Goal: Communication & Community: Answer question/provide support

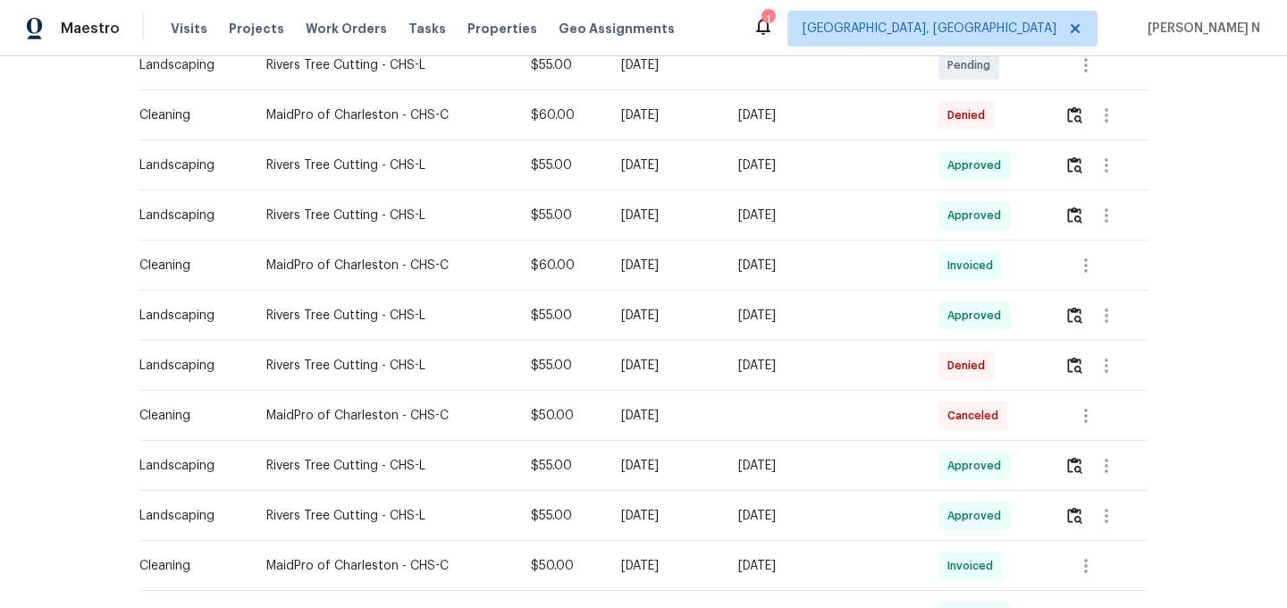
scroll to position [526, 0]
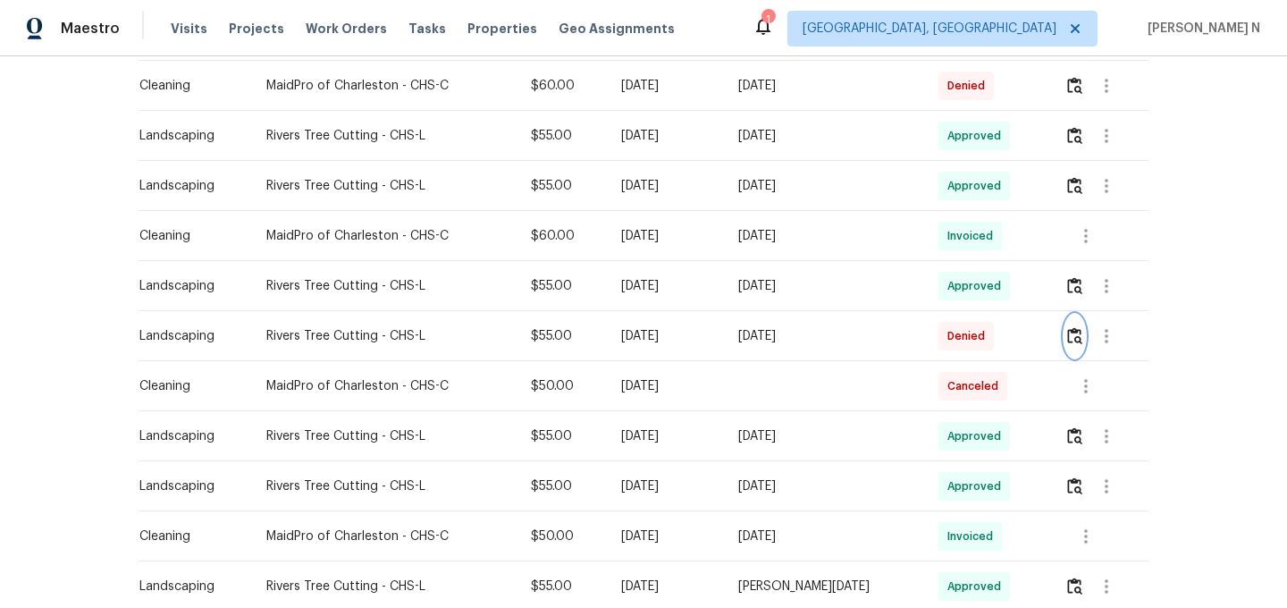
click at [1079, 347] on button "button" at bounding box center [1074, 335] width 21 height 43
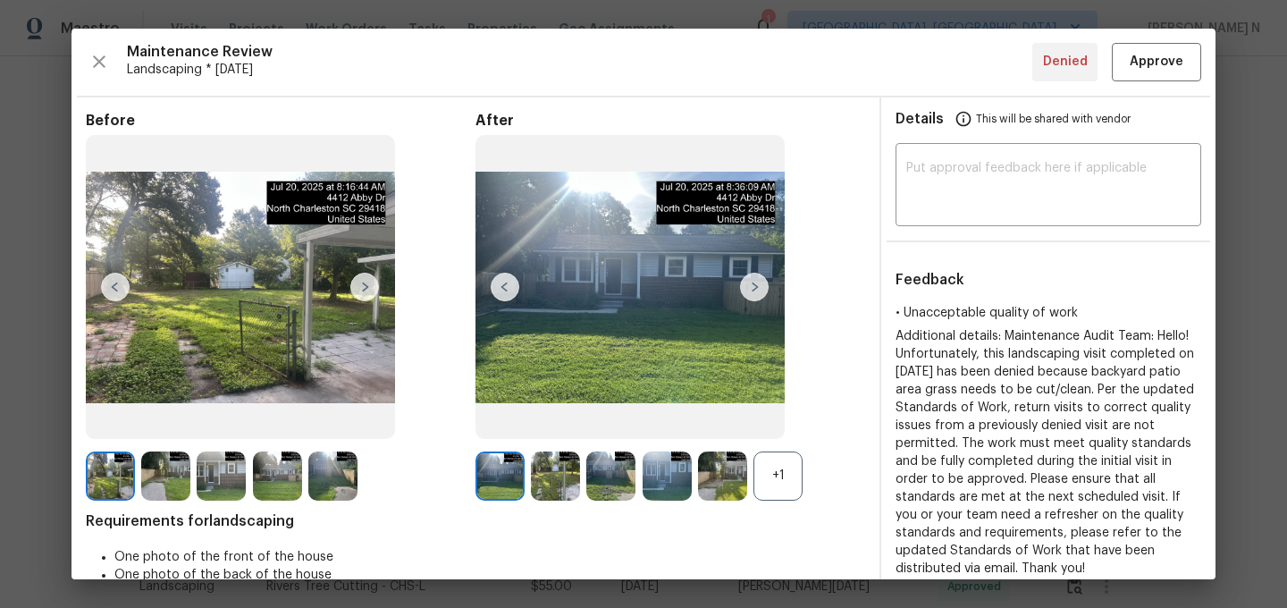
click at [788, 479] on div "+1" at bounding box center [777, 475] width 49 height 49
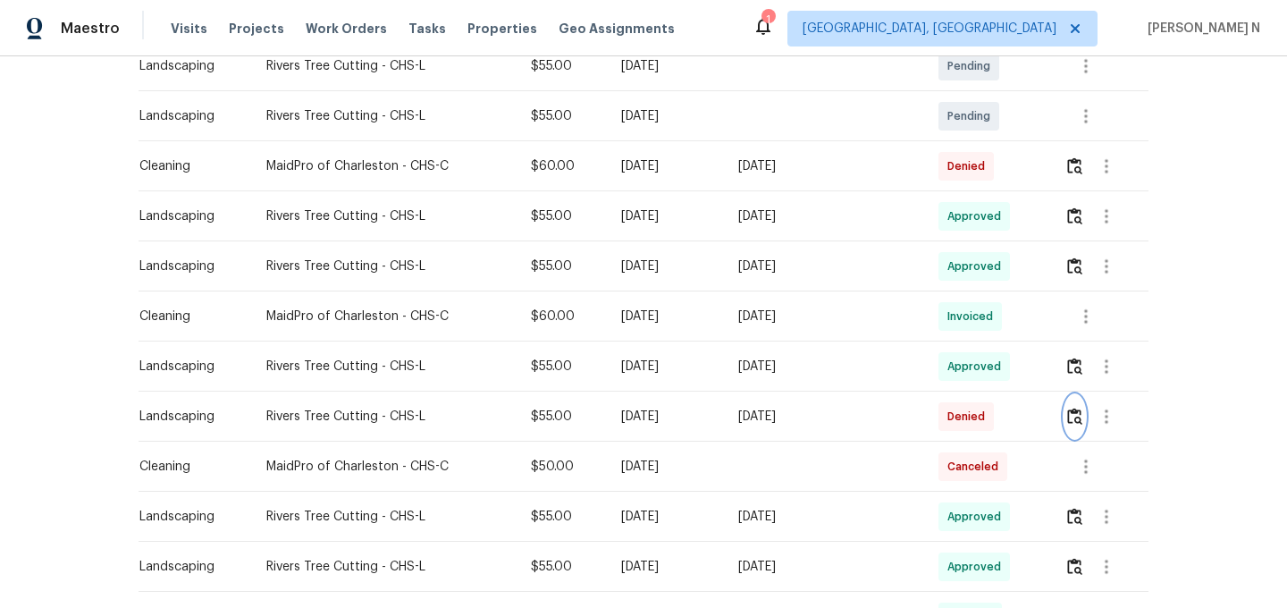
scroll to position [499, 0]
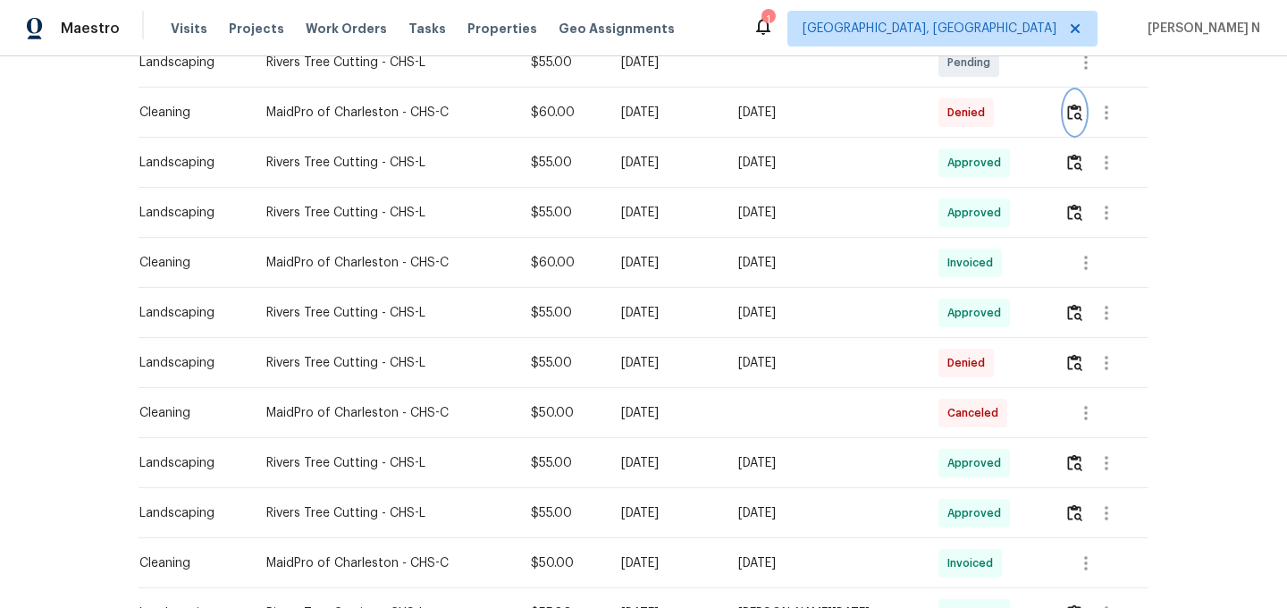
click at [1073, 118] on img "button" at bounding box center [1074, 112] width 15 height 17
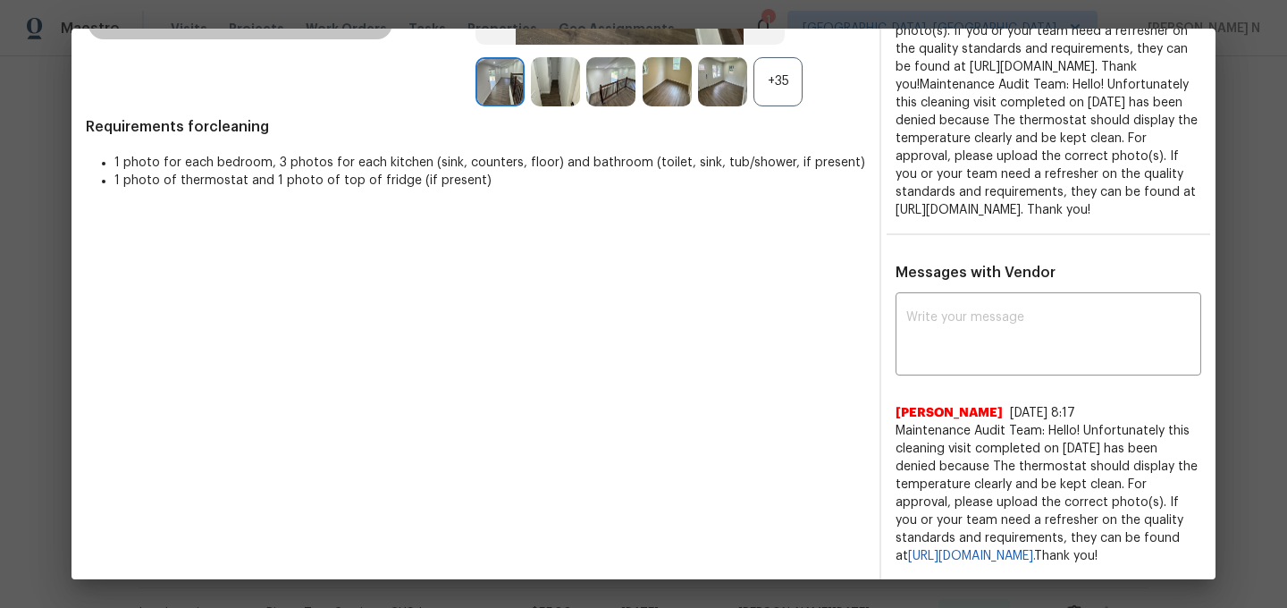
scroll to position [465, 0]
click at [945, 346] on div "x ​" at bounding box center [1048, 336] width 306 height 79
paste textarea "Maintenance Audit Team: Hello! Thank you for the feedback after further review …"
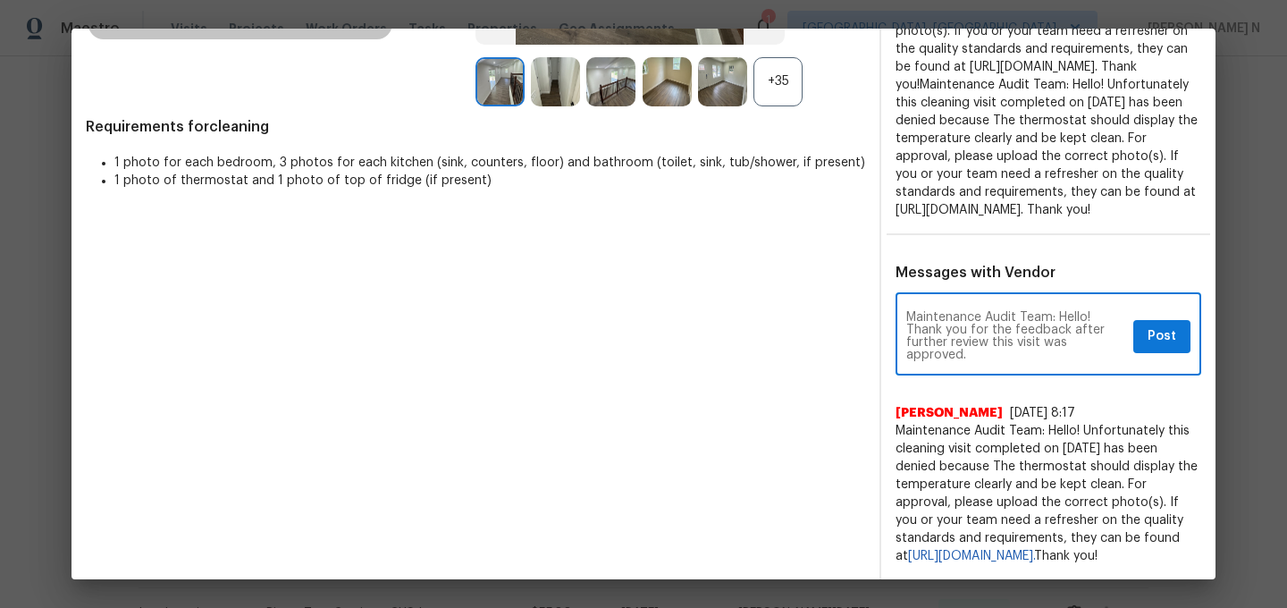
type textarea "Maintenance Audit Team: Hello! Thank you for the feedback after further review …"
click at [1142, 331] on button "Post" at bounding box center [1161, 336] width 57 height 33
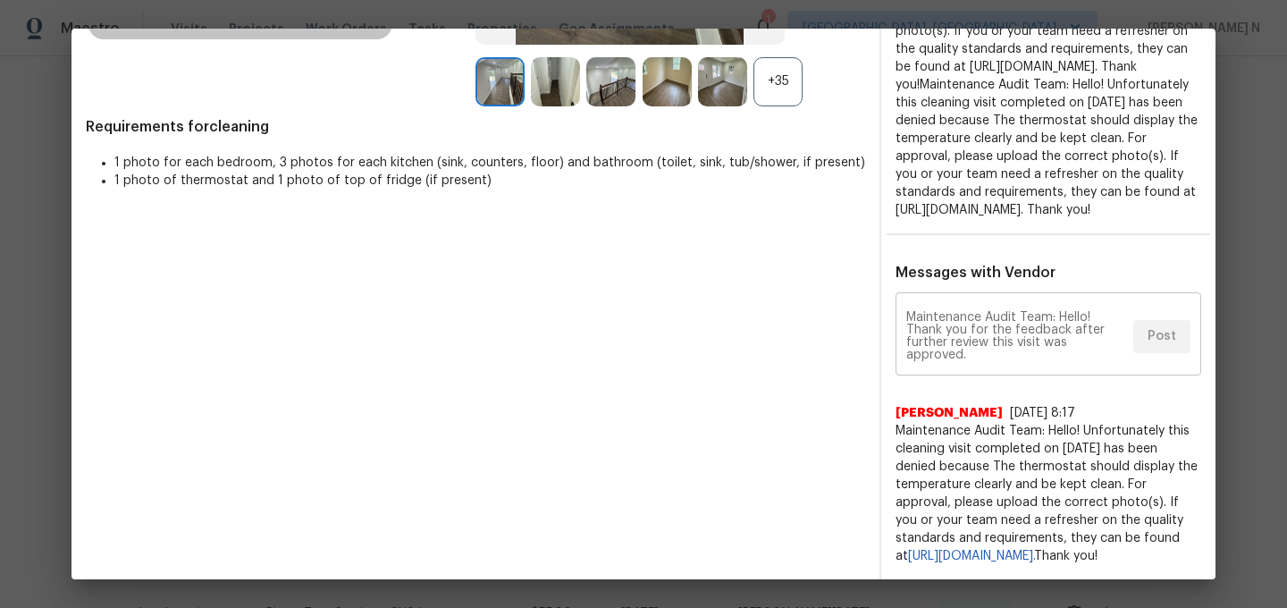
scroll to position [0, 0]
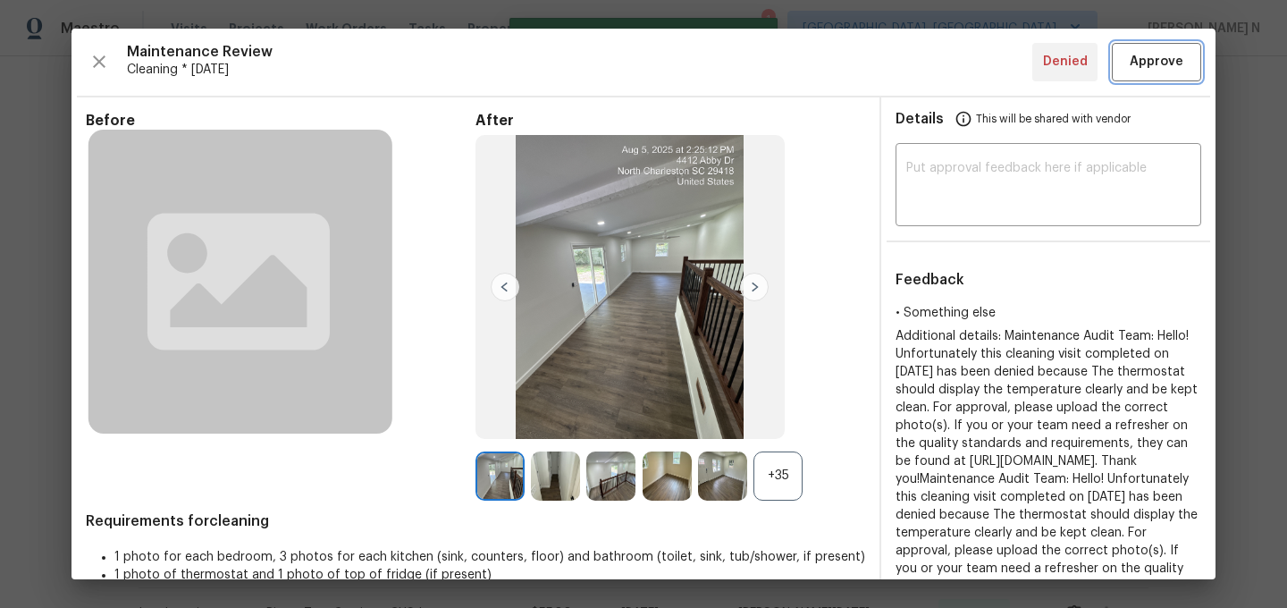
click at [1157, 54] on span "Approve" at bounding box center [1156, 62] width 54 height 22
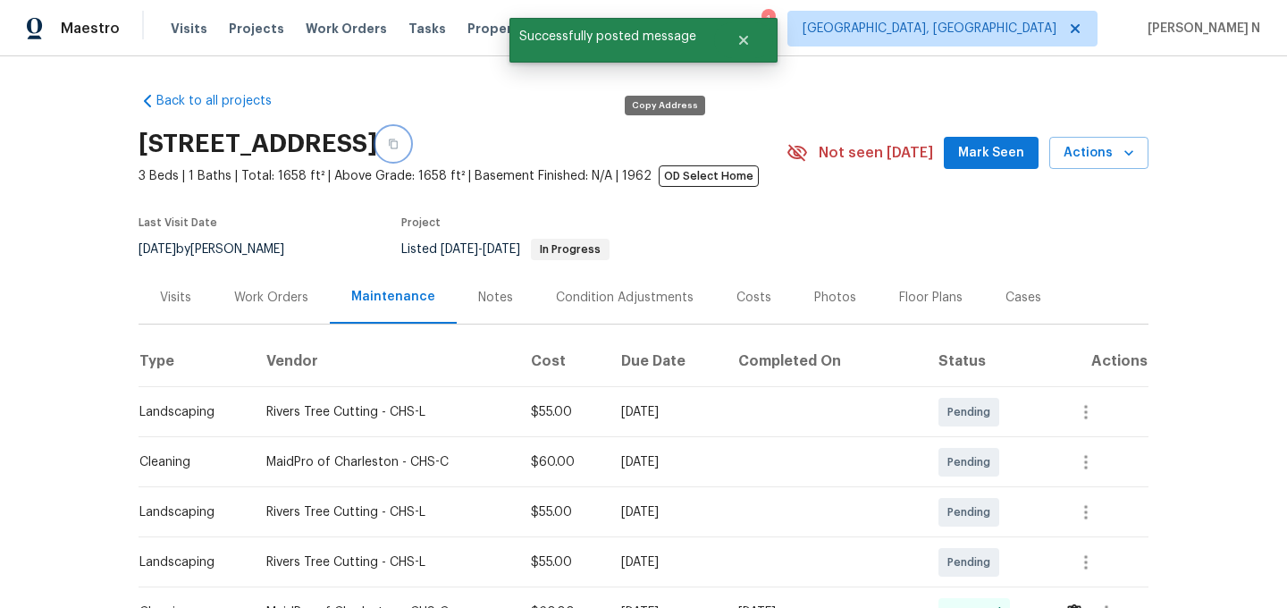
click at [398, 143] on icon "button" at bounding box center [393, 144] width 9 height 10
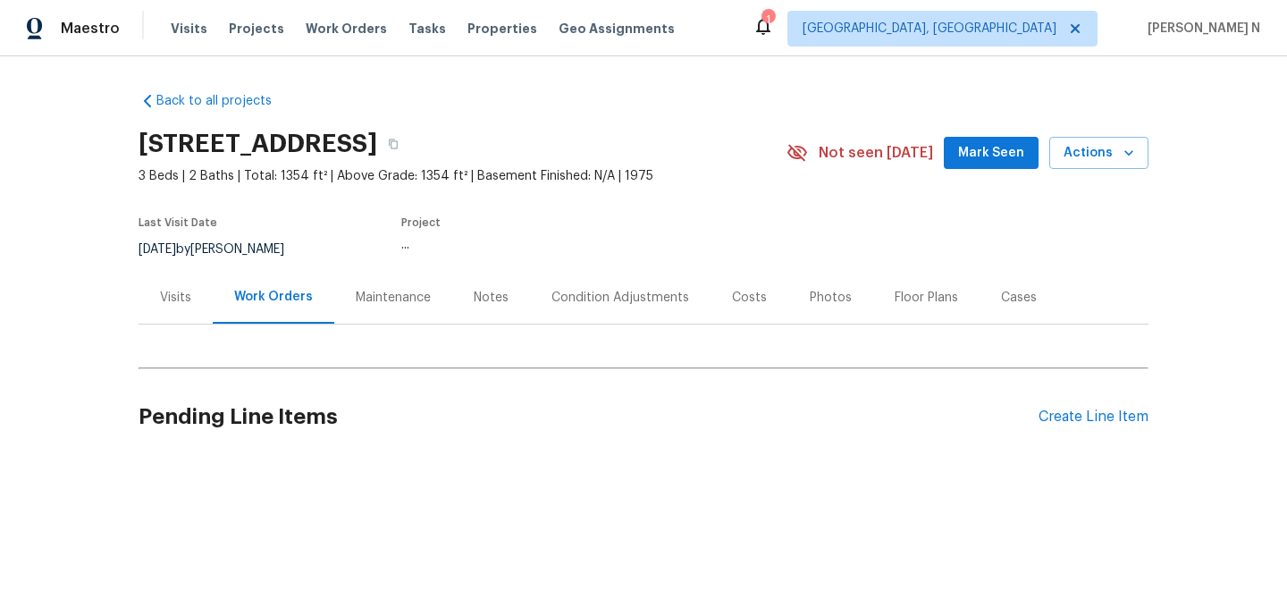
click at [410, 308] on div "Maintenance" at bounding box center [393, 297] width 118 height 53
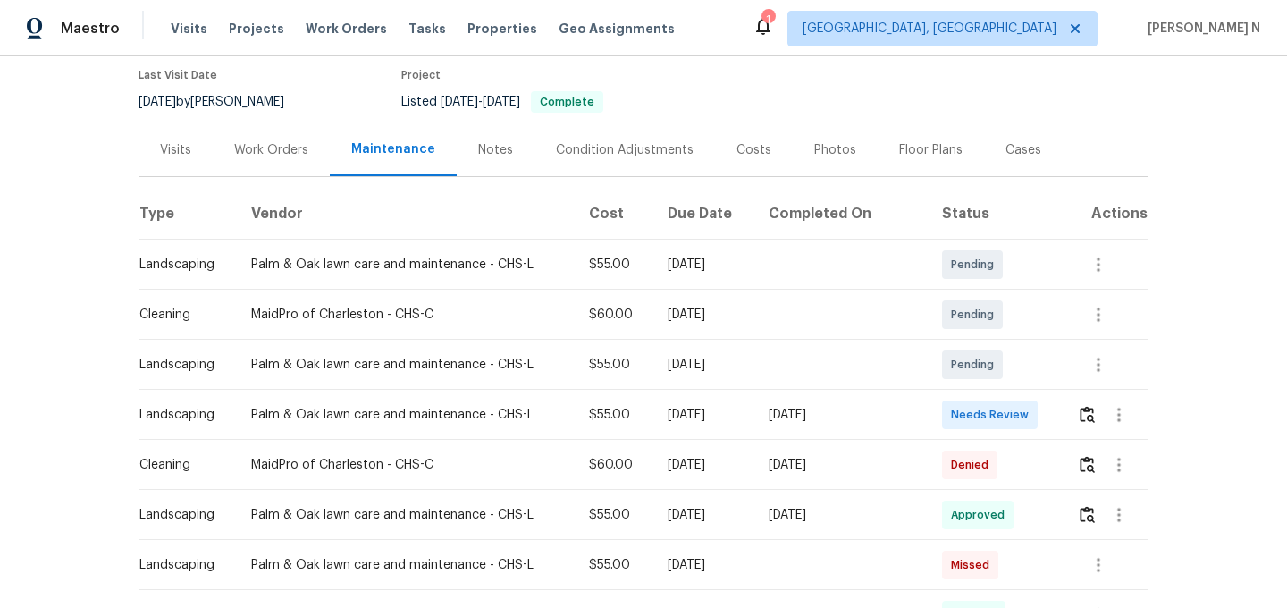
scroll to position [338, 0]
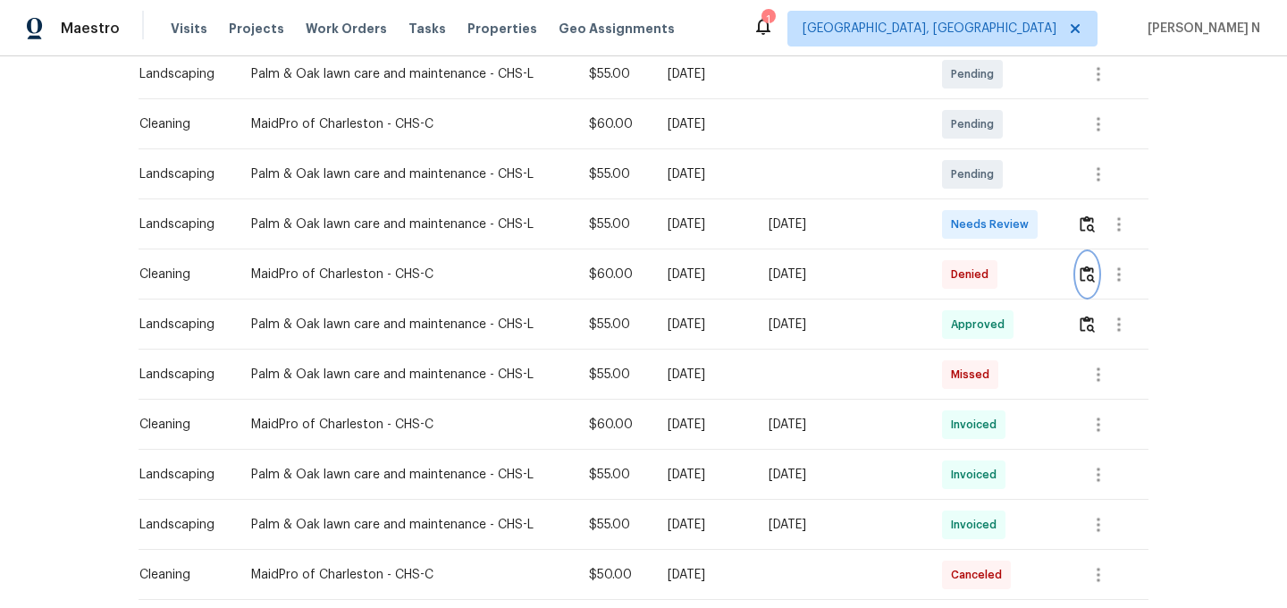
click at [1086, 290] on button "button" at bounding box center [1087, 274] width 21 height 43
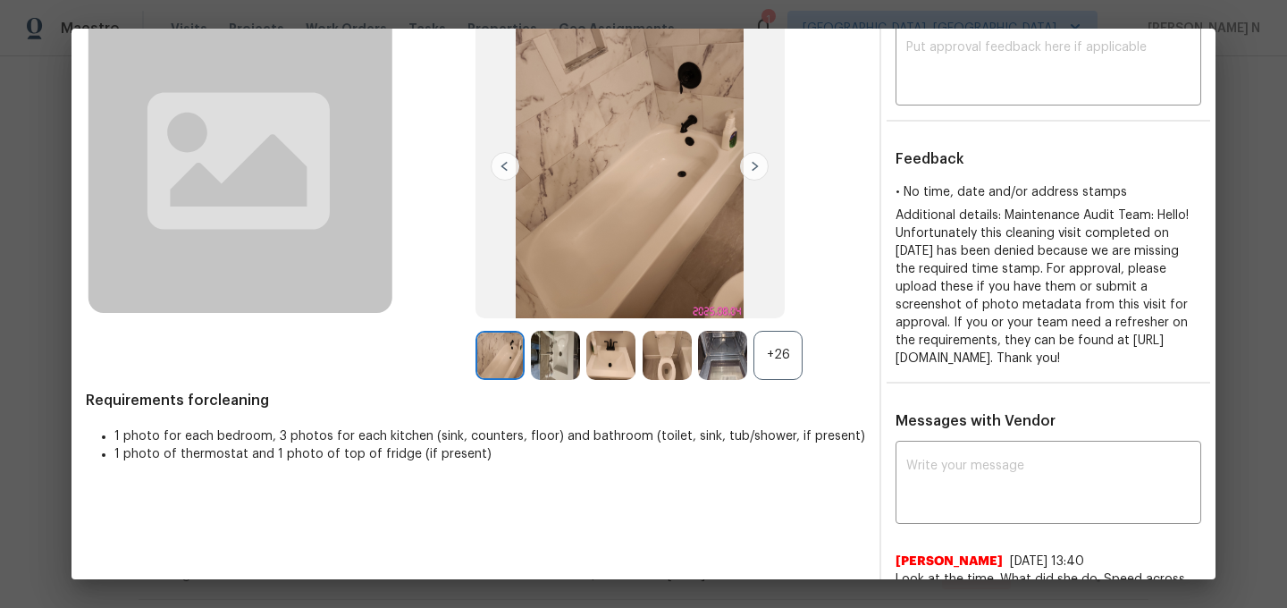
scroll to position [210, 0]
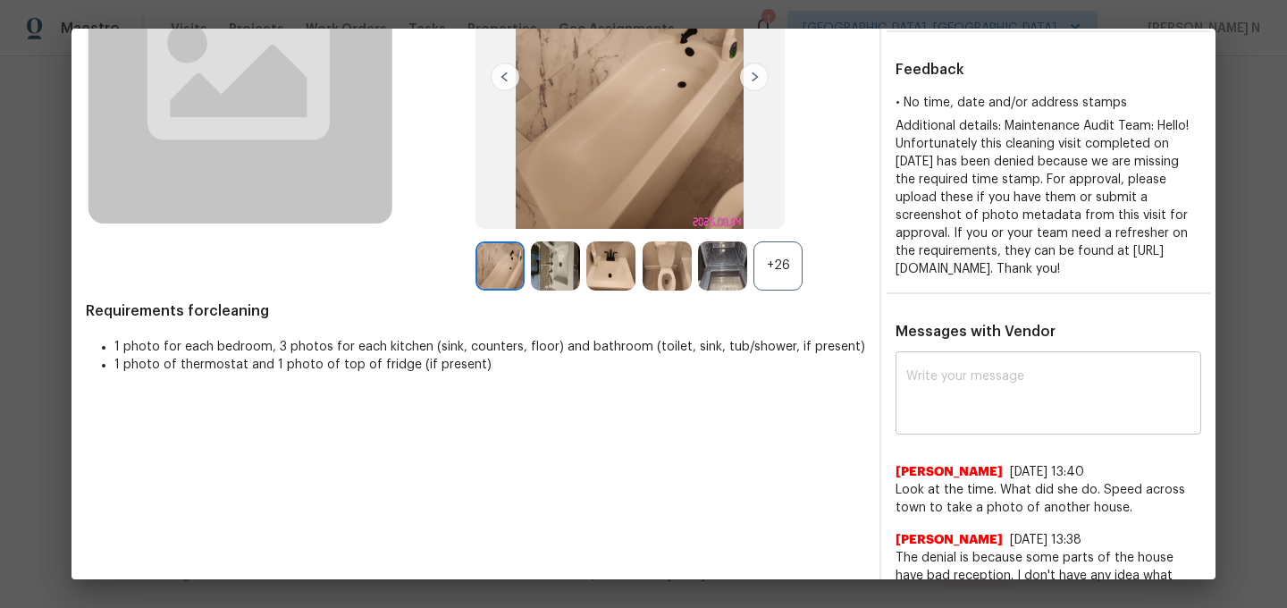
click at [956, 419] on textarea at bounding box center [1048, 395] width 284 height 50
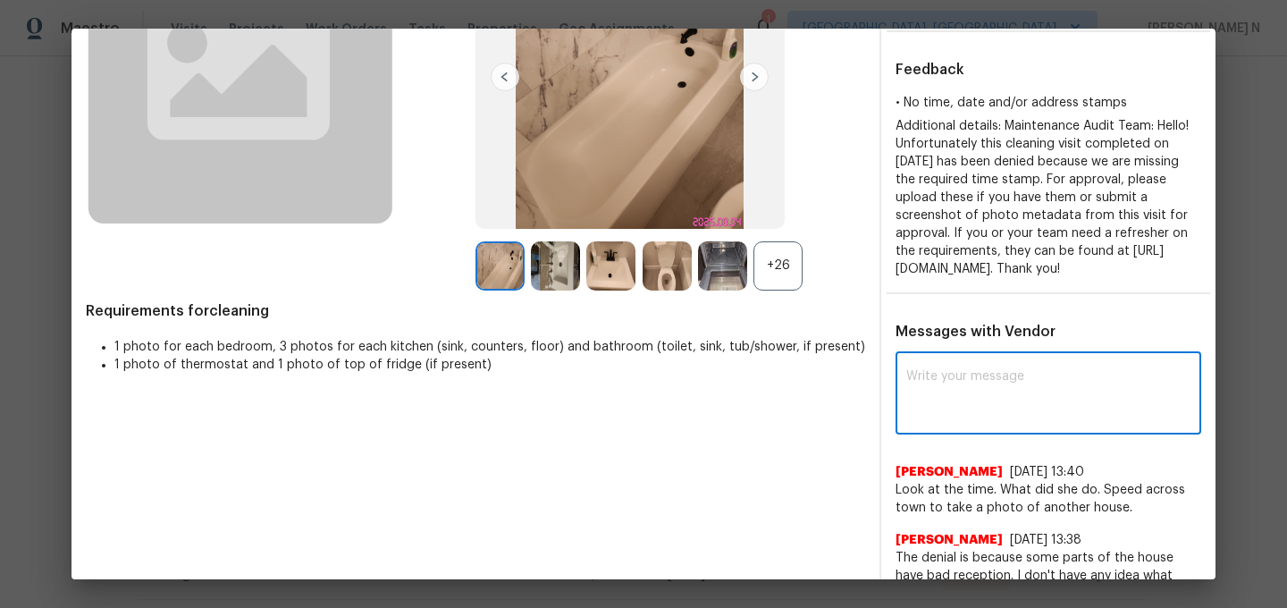
paste textarea "Maintenance Audit Team: Hello! Thank you for the feedback after further review …"
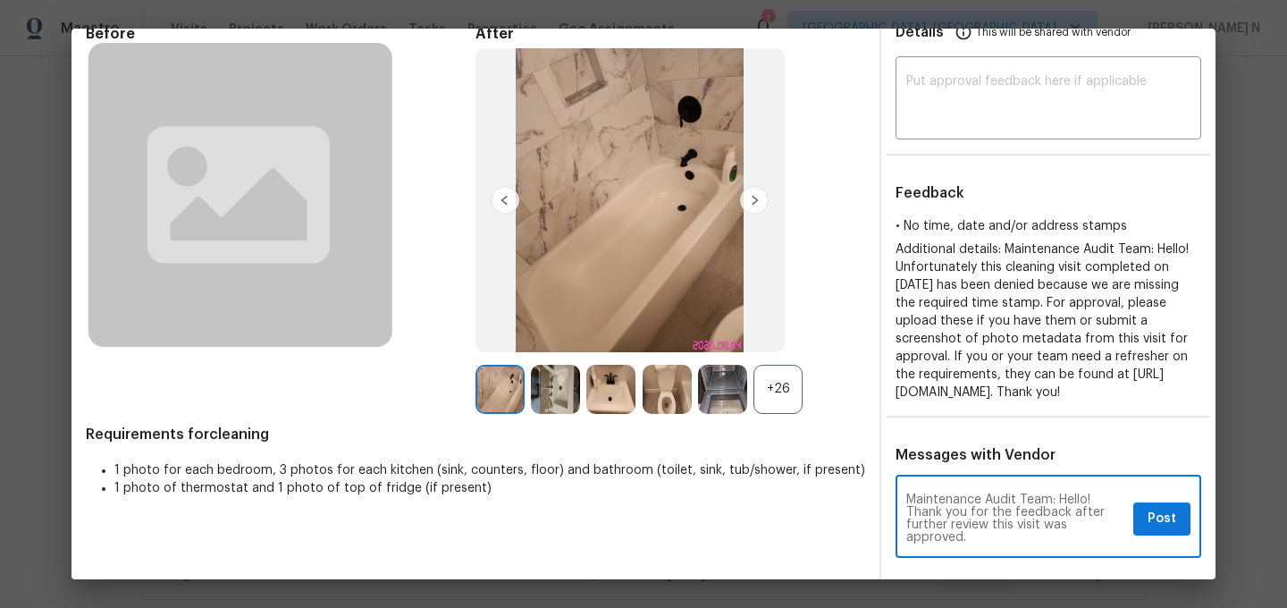
scroll to position [159, 0]
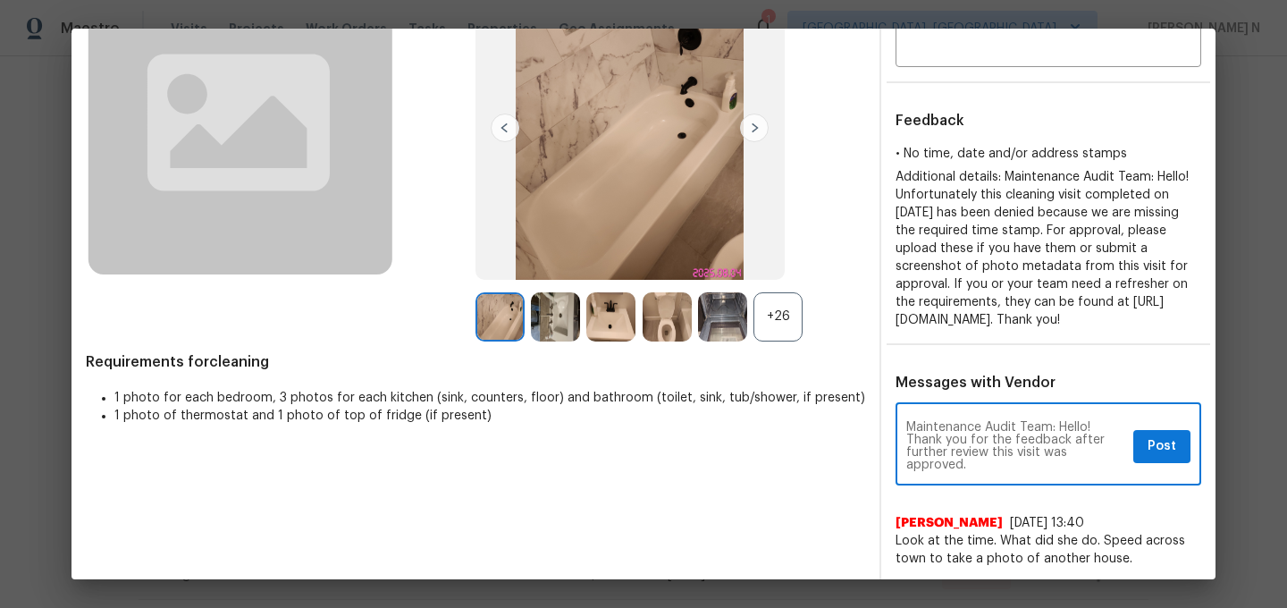
type textarea "Maintenance Audit Team: Hello! Thank you for the feedback after further review …"
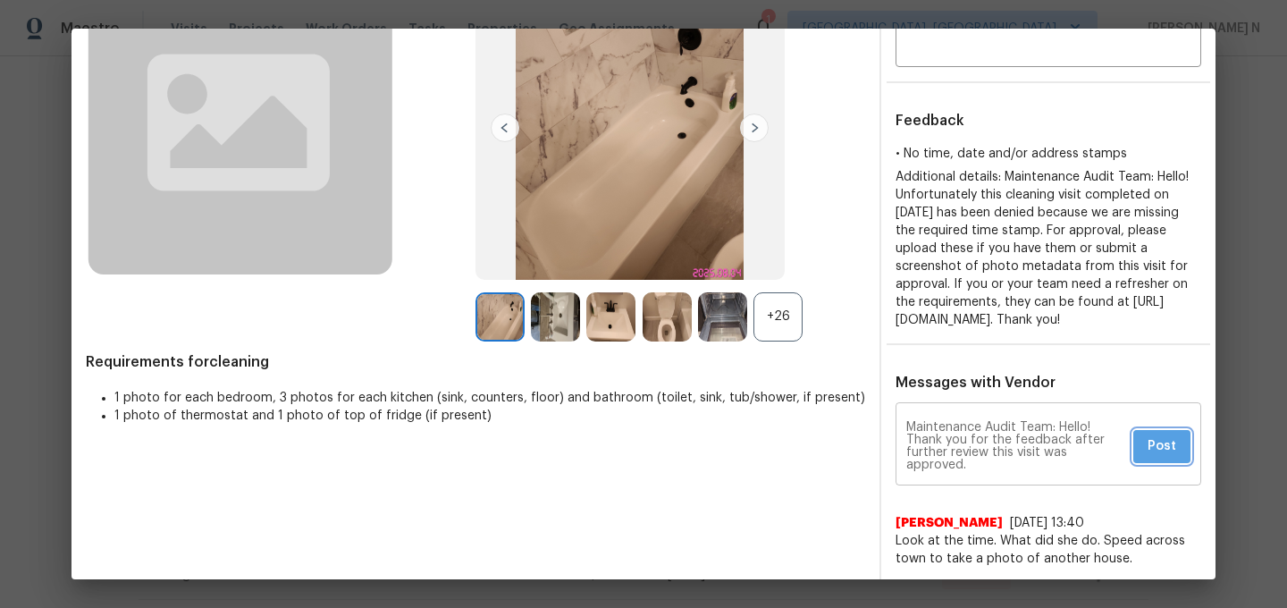
click at [1161, 463] on button "Post" at bounding box center [1161, 446] width 57 height 33
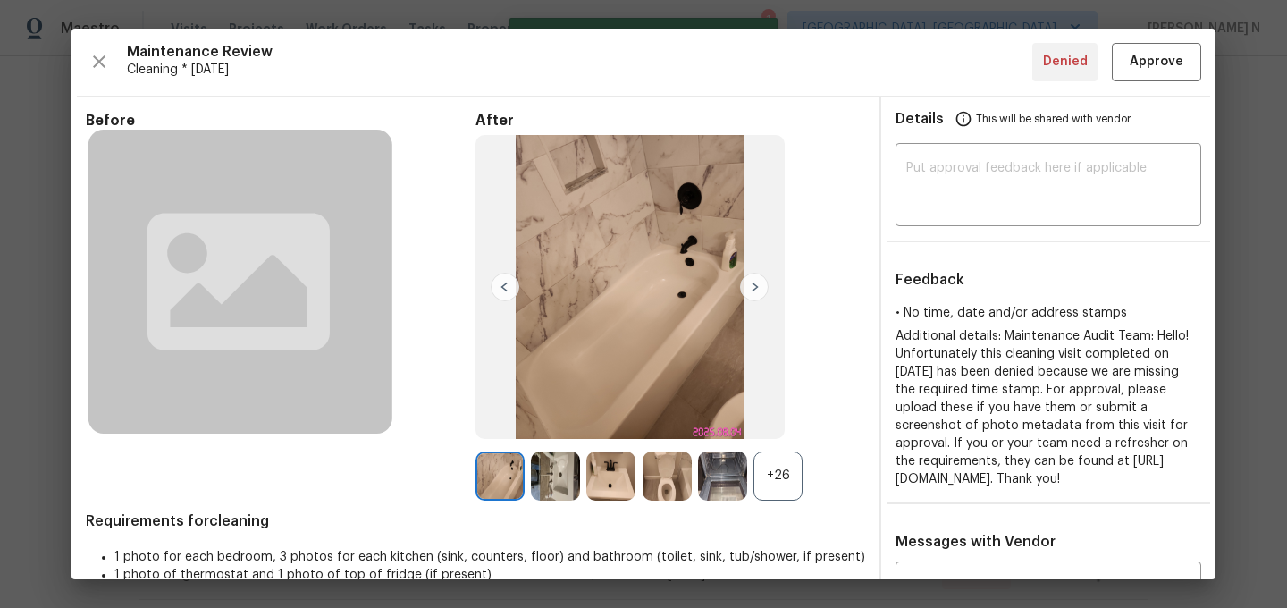
click at [1150, 86] on div "Maintenance Review Cleaning * Mon, Aug 04 Denied Approve Before After +26 Requi…" at bounding box center [643, 304] width 1144 height 550
click at [1150, 78] on button "Approve" at bounding box center [1155, 62] width 89 height 38
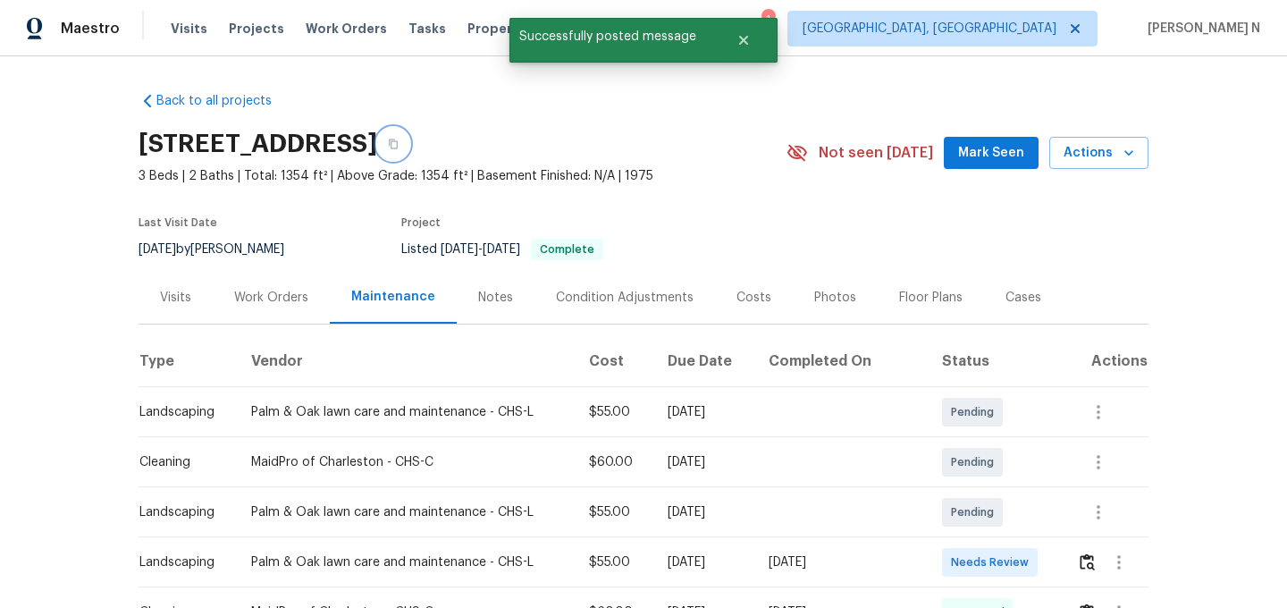
click at [398, 147] on icon "button" at bounding box center [393, 144] width 9 height 10
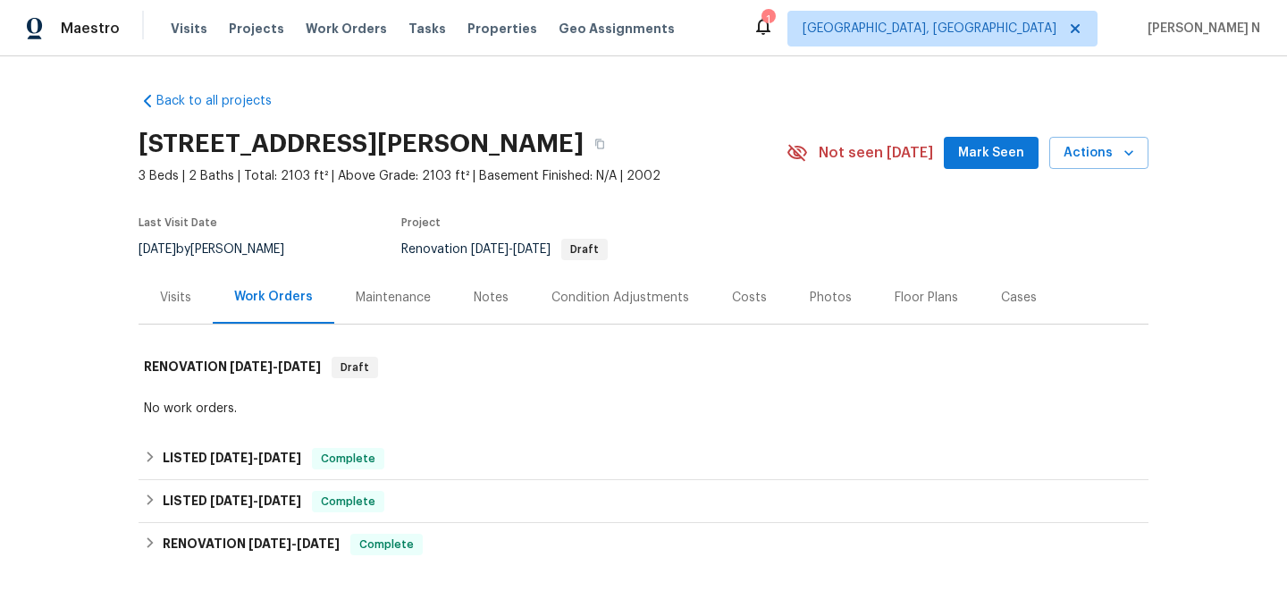
click at [393, 282] on div "Maintenance" at bounding box center [393, 297] width 118 height 53
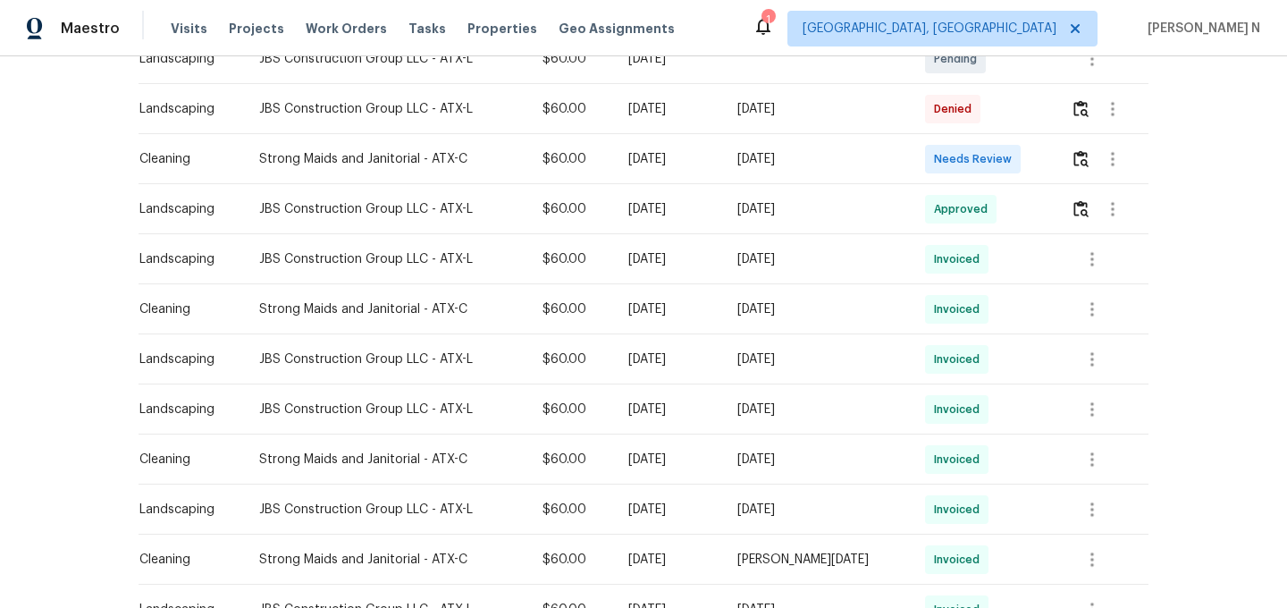
scroll to position [422, 0]
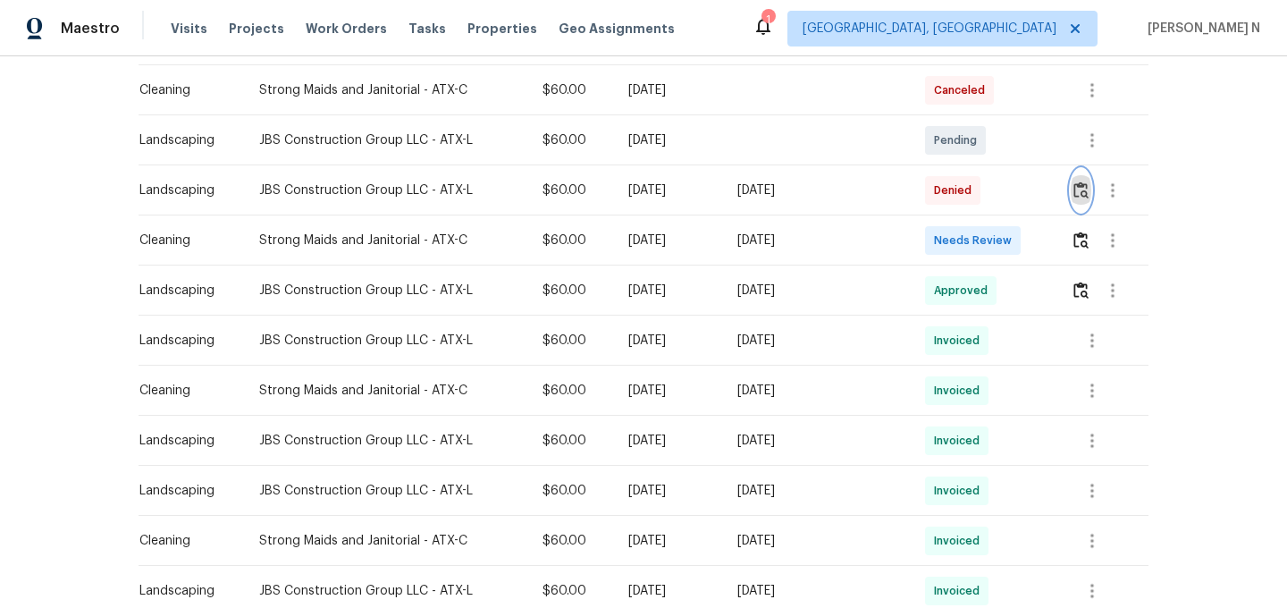
click at [1074, 199] on button "button" at bounding box center [1080, 190] width 21 height 43
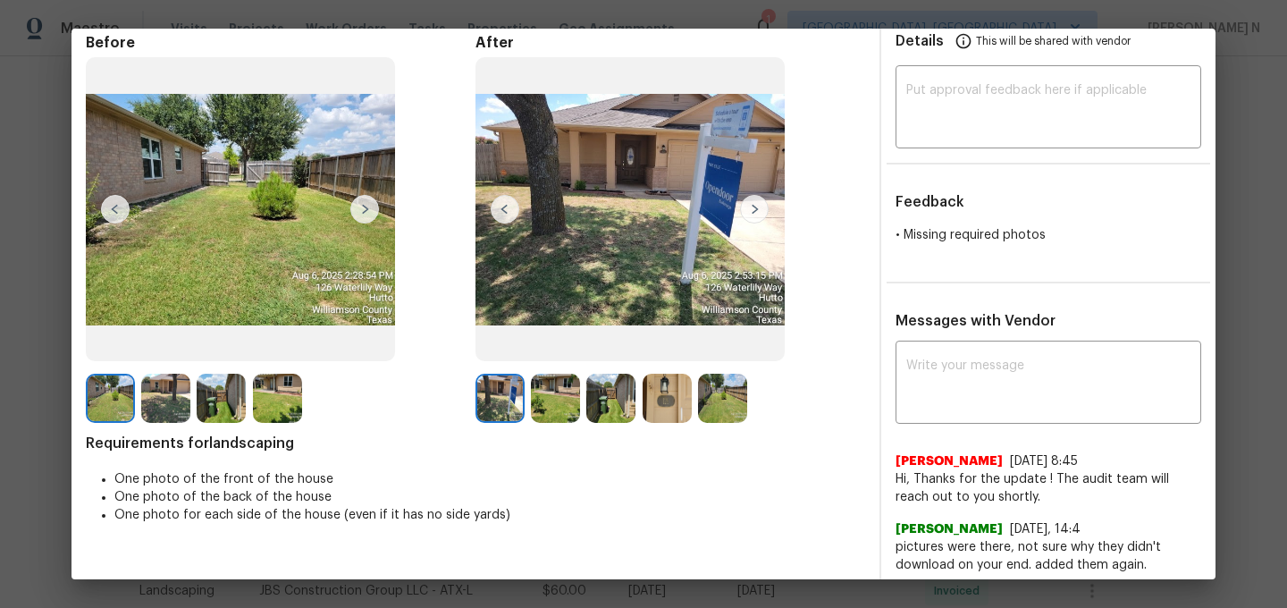
scroll to position [105, 0]
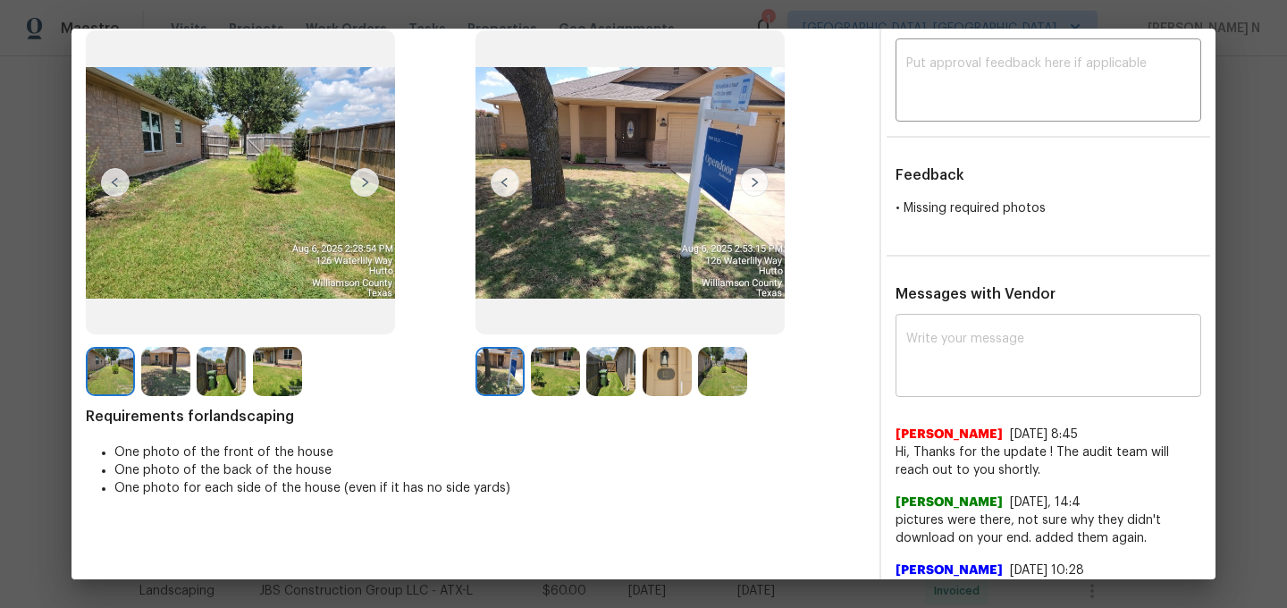
click at [957, 333] on textarea at bounding box center [1048, 357] width 284 height 50
paste textarea "Maintenance Audit Team: Hello! Thank you for uploading the photo, after further…"
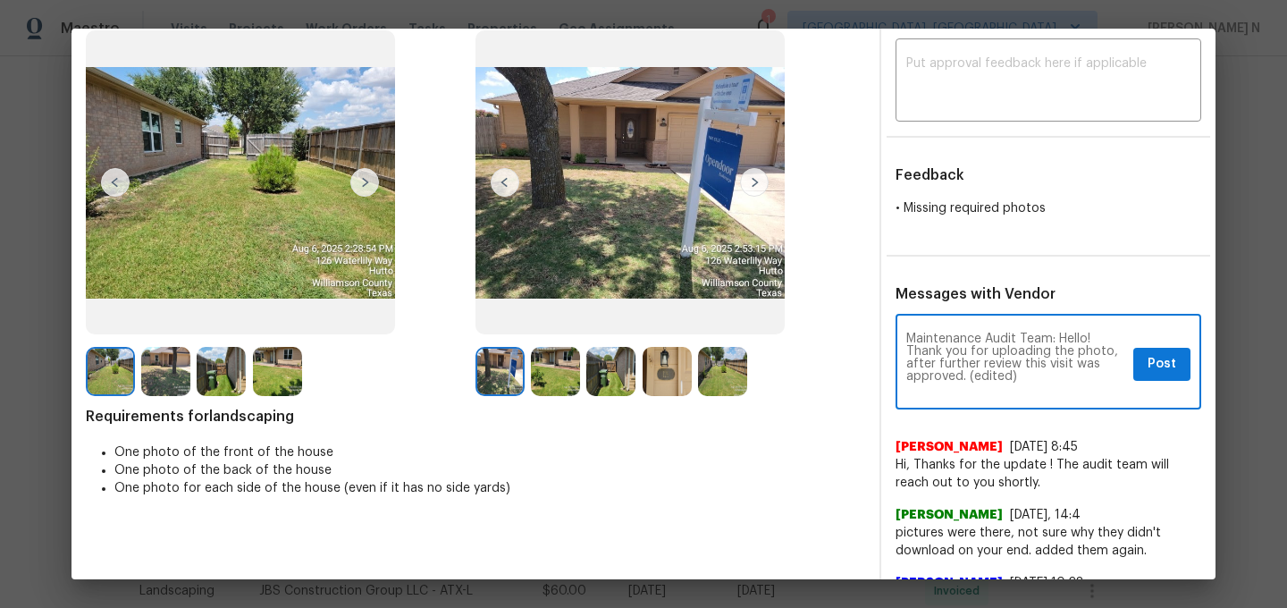
scroll to position [0, 0]
drag, startPoint x: 968, startPoint y: 371, endPoint x: 1056, endPoint y: 371, distance: 87.6
click at [1055, 371] on textarea "Maintenance Audit Team: Hello! Thank you for uploading the photo, after further…" at bounding box center [1016, 363] width 220 height 63
type textarea "Maintenance Audit Team: Hello! Thank you for uploading the photo, after further…"
click at [1175, 380] on div "Maintenance Audit Team: Hello! Thank you for uploading the photo, after further…" at bounding box center [1048, 363] width 306 height 91
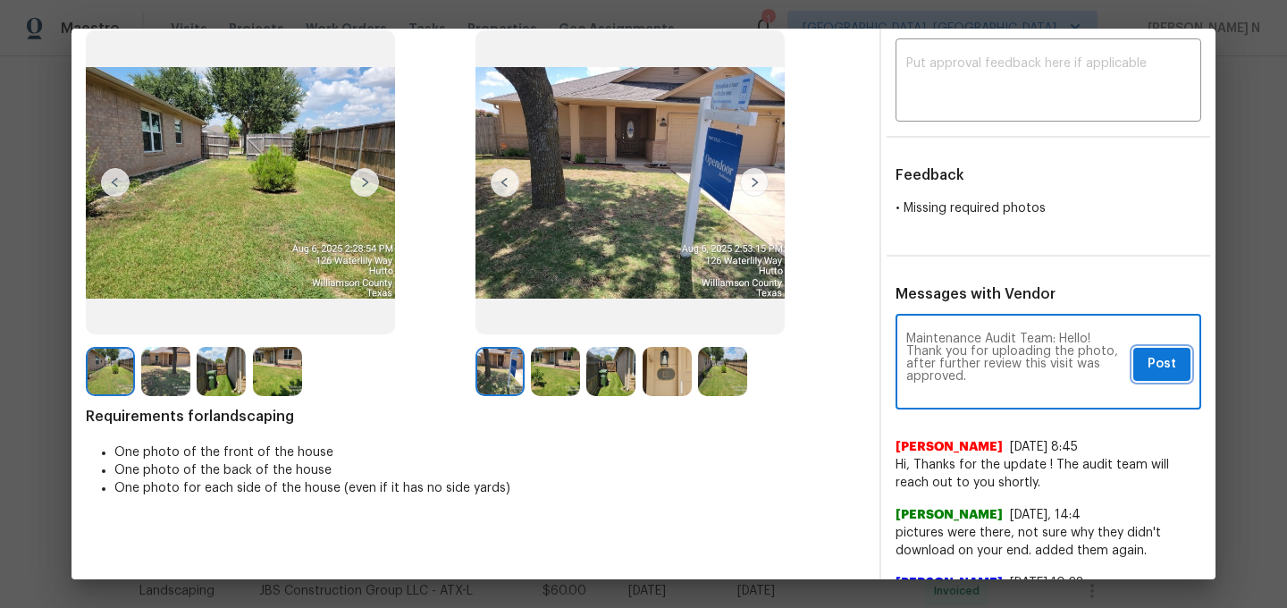
click at [1175, 373] on button "Post" at bounding box center [1161, 364] width 57 height 33
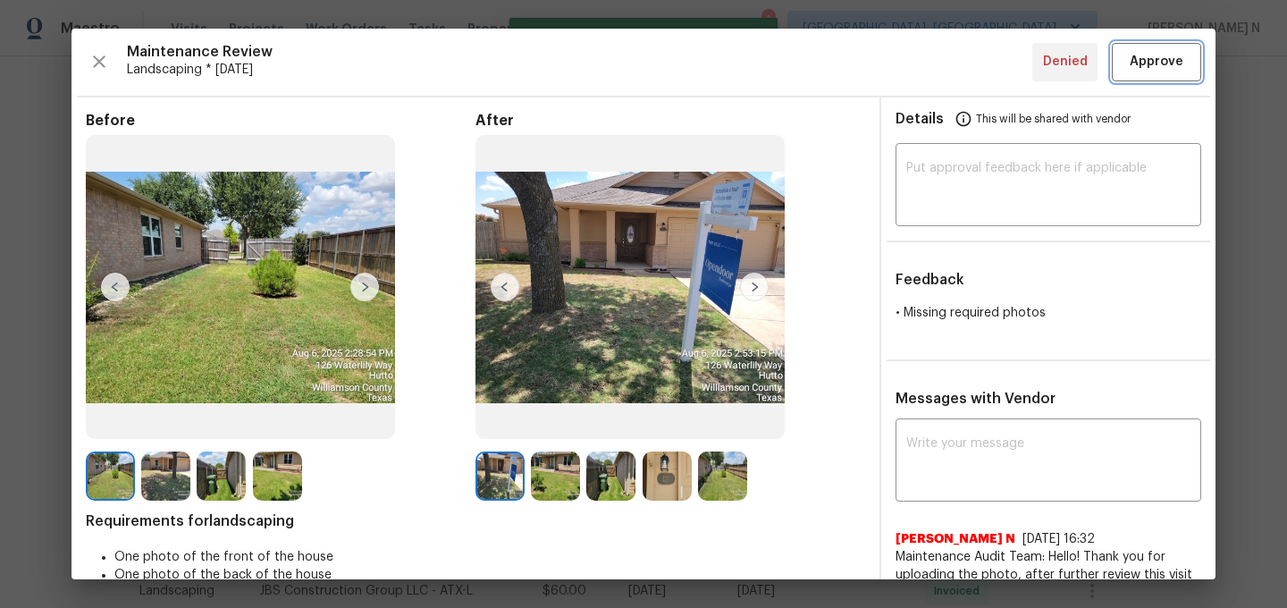
click at [1174, 48] on button "Approve" at bounding box center [1155, 62] width 89 height 38
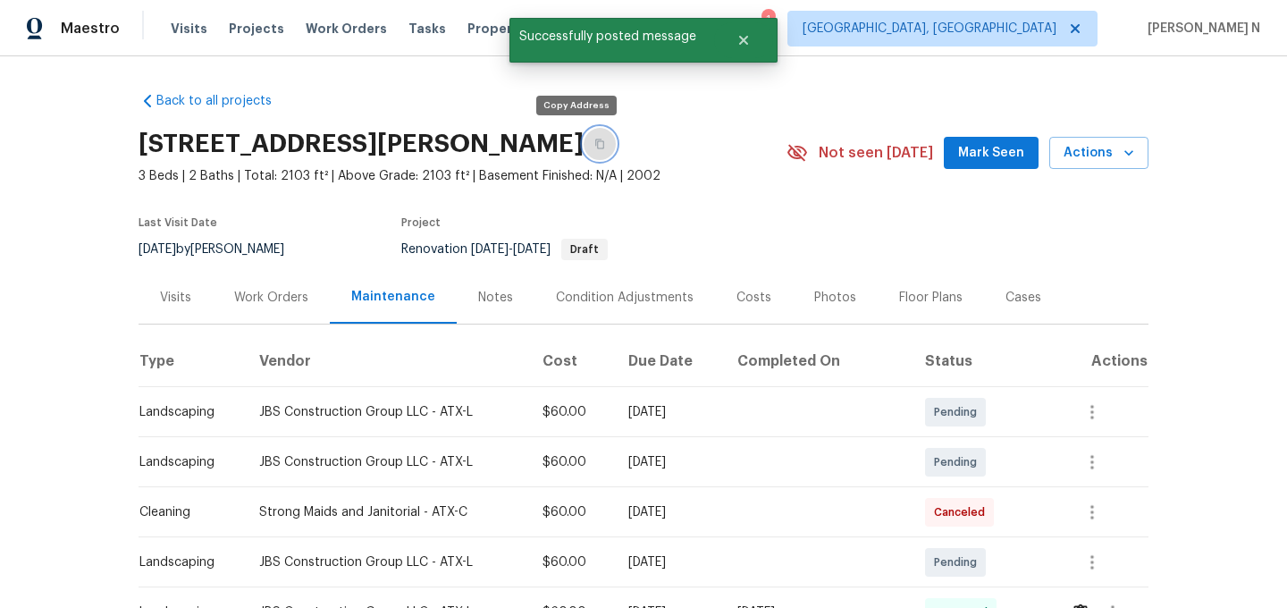
click at [583, 150] on button "button" at bounding box center [599, 144] width 32 height 32
